Goal: Navigation & Orientation: Find specific page/section

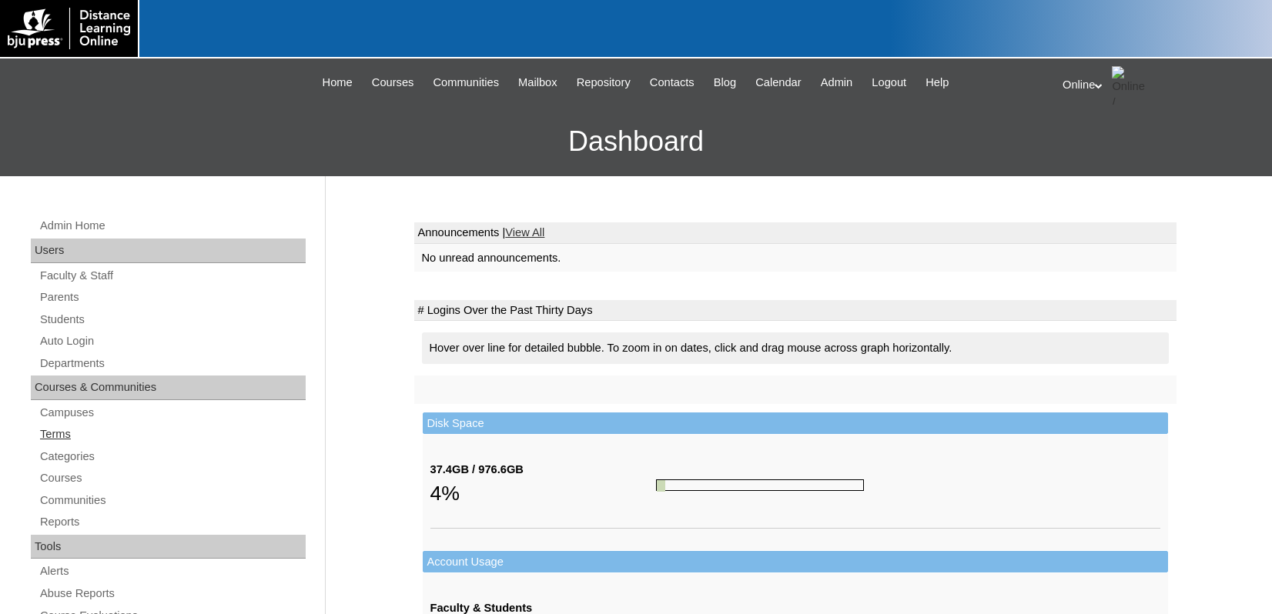
click at [67, 435] on link "Terms" at bounding box center [171, 434] width 267 height 19
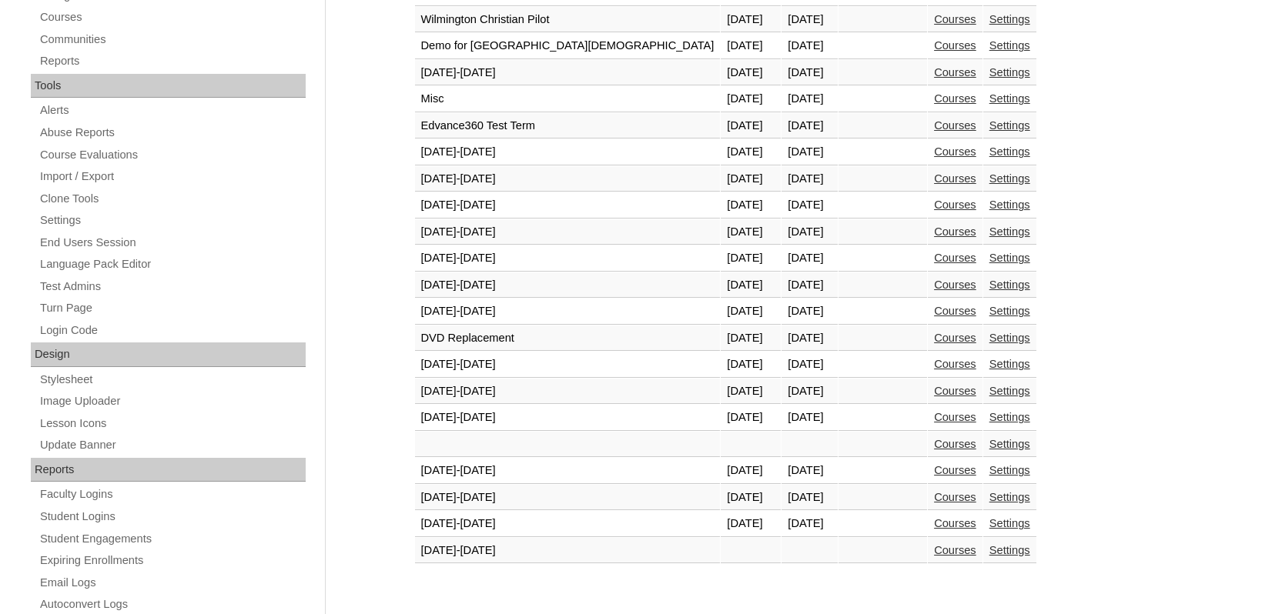
scroll to position [462, 0]
click at [934, 522] on link "Courses" at bounding box center [955, 523] width 42 height 12
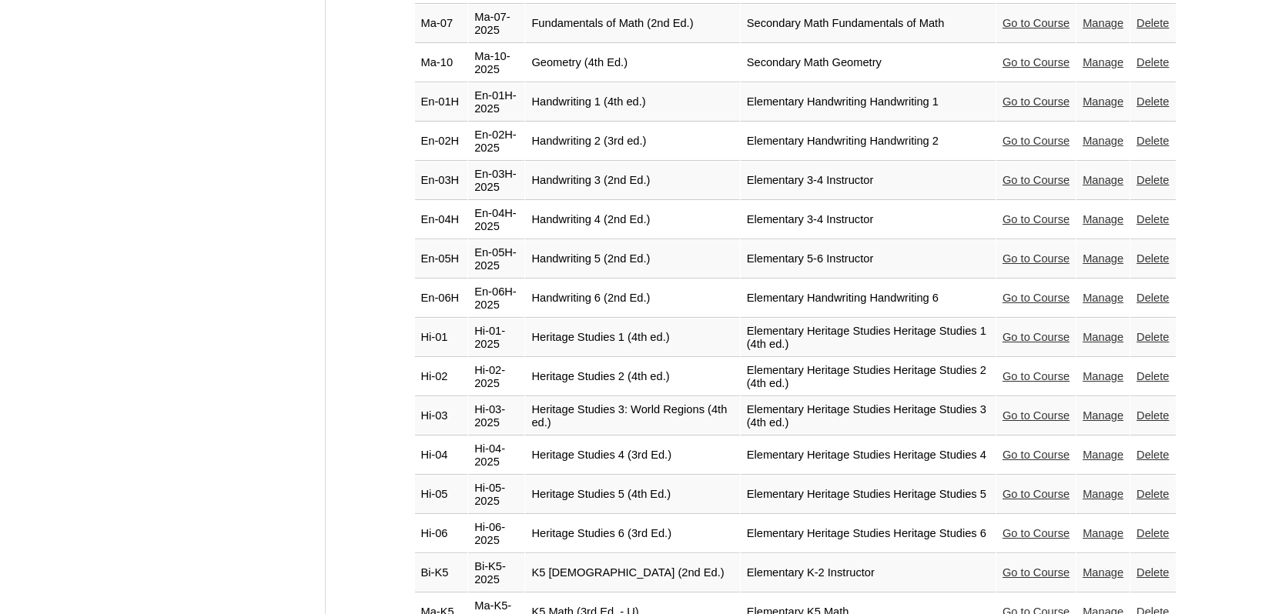
scroll to position [2079, 0]
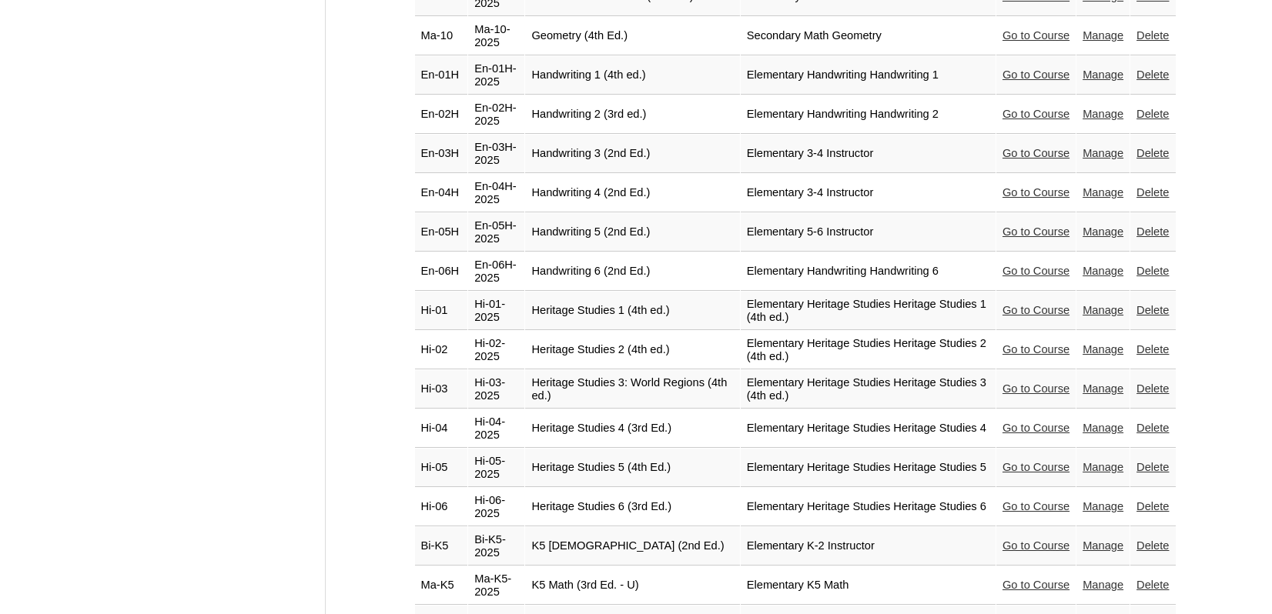
click at [1026, 461] on link "Go to Course" at bounding box center [1035, 467] width 67 height 12
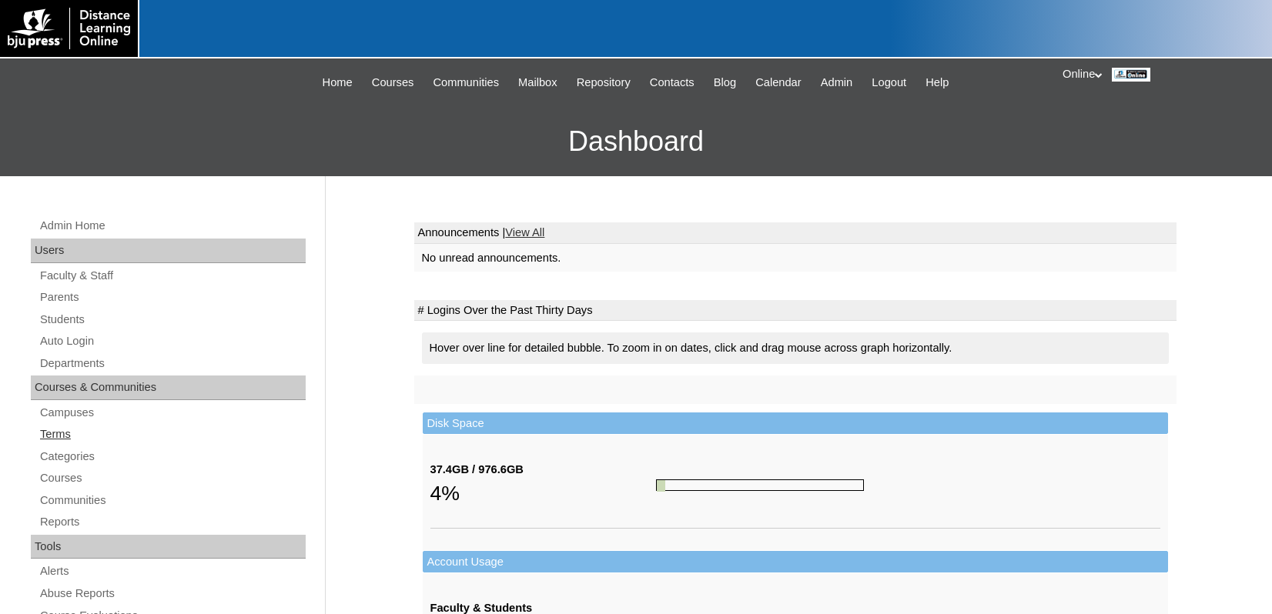
click at [77, 433] on link "Terms" at bounding box center [171, 434] width 267 height 19
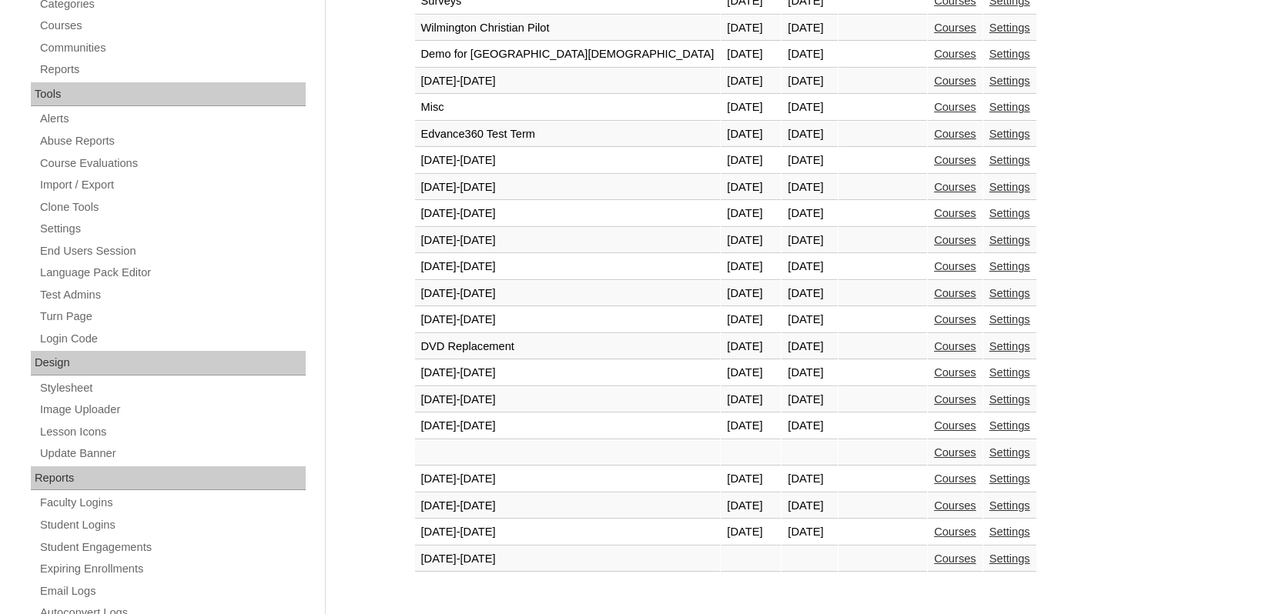
scroll to position [462, 0]
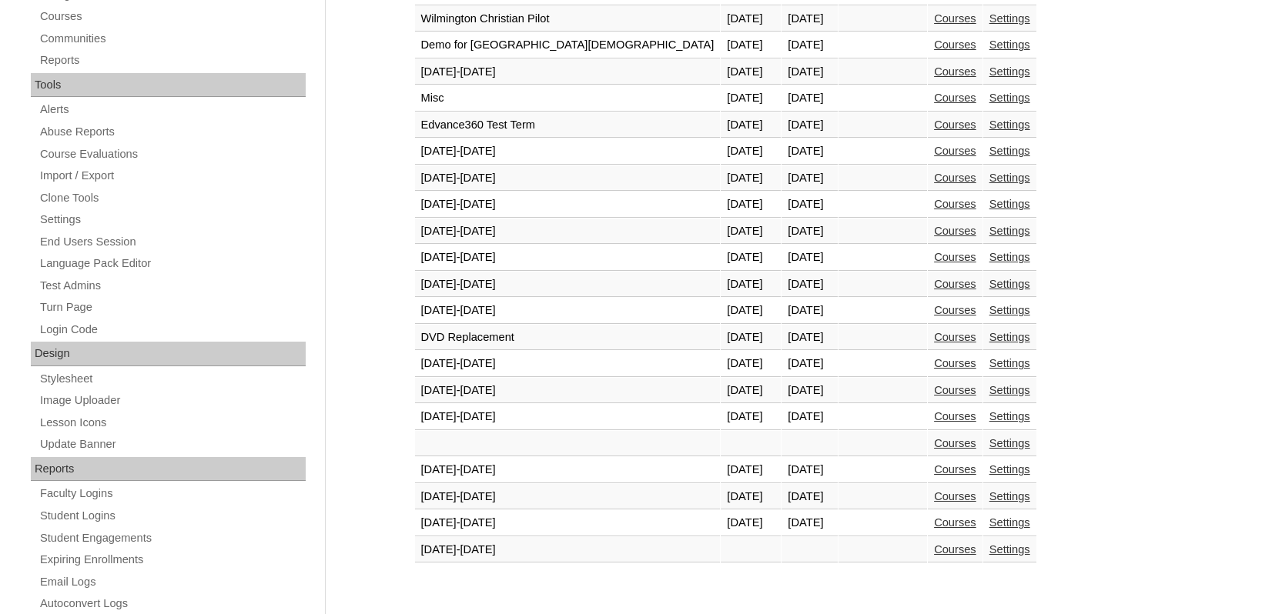
click at [934, 527] on link "Courses" at bounding box center [955, 523] width 42 height 12
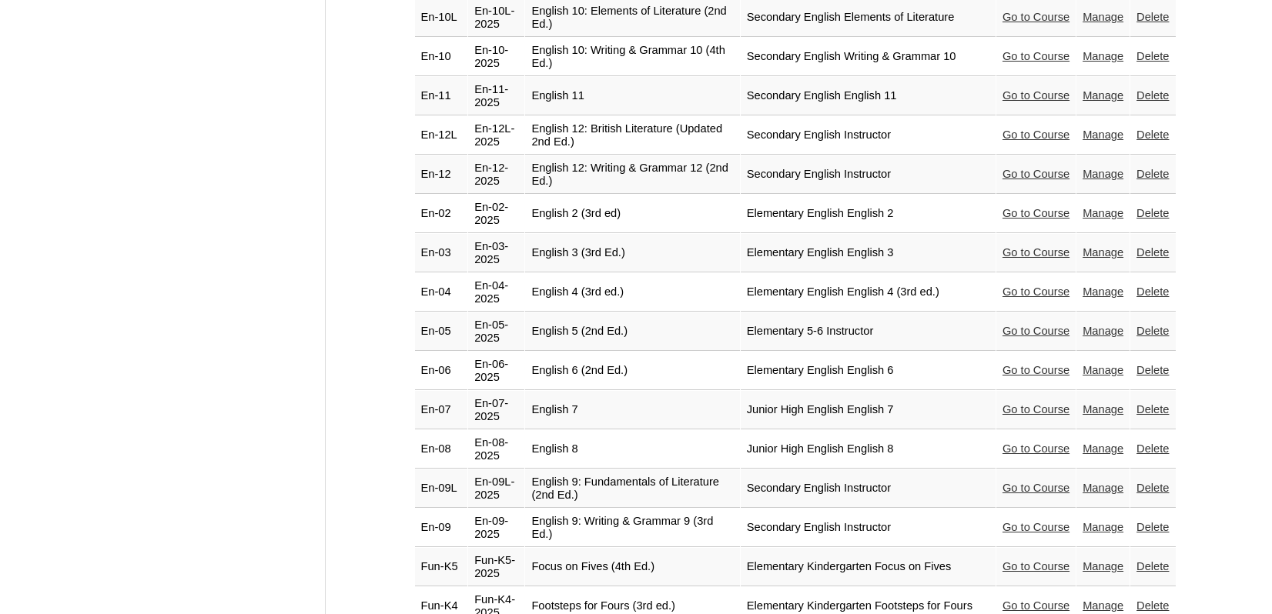
scroll to position [1540, 0]
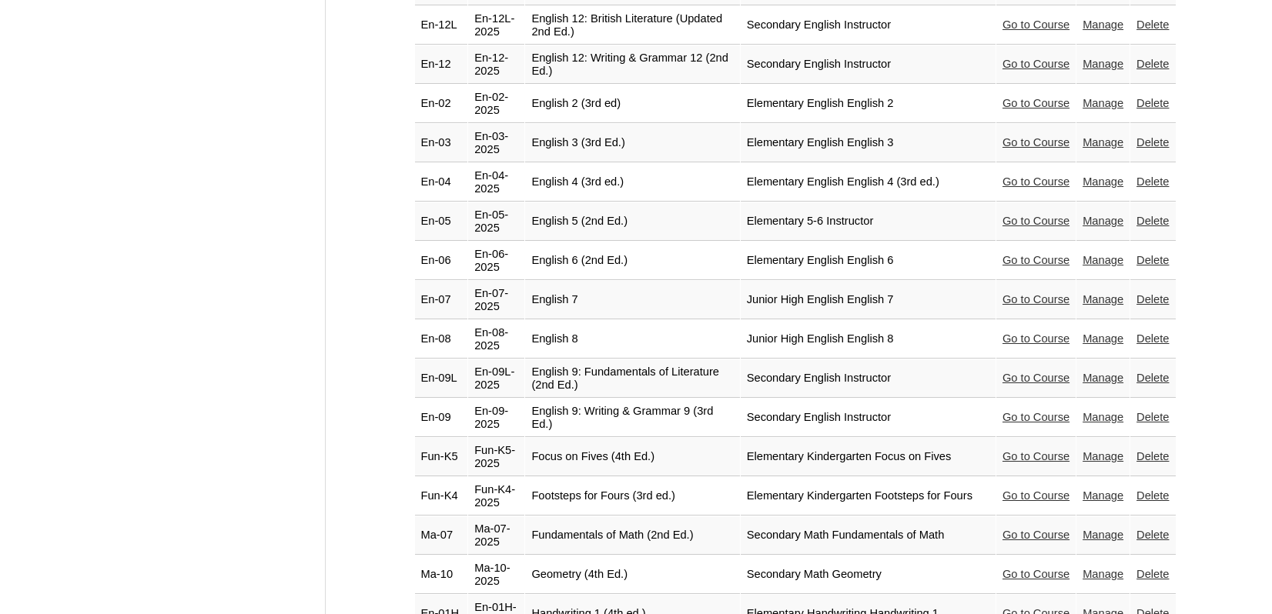
click at [1016, 529] on link "Go to Course" at bounding box center [1035, 535] width 67 height 12
